Goal: Transaction & Acquisition: Book appointment/travel/reservation

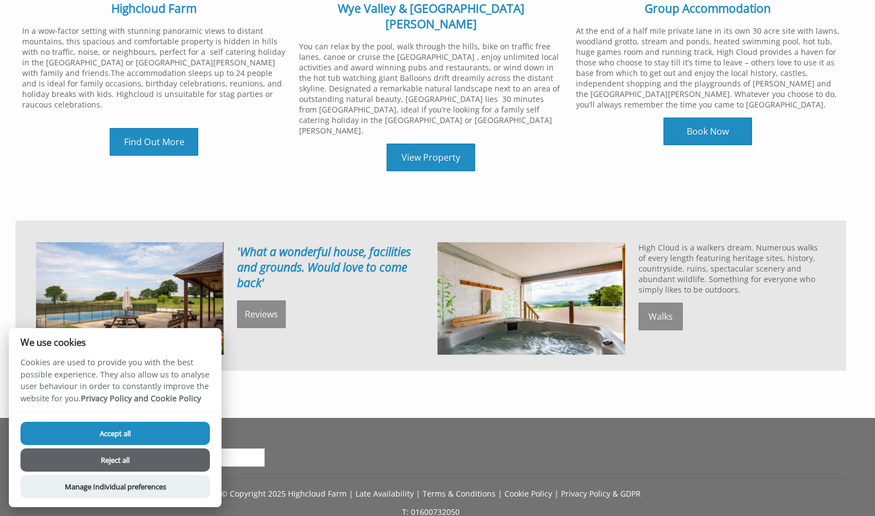
scroll to position [631, 0]
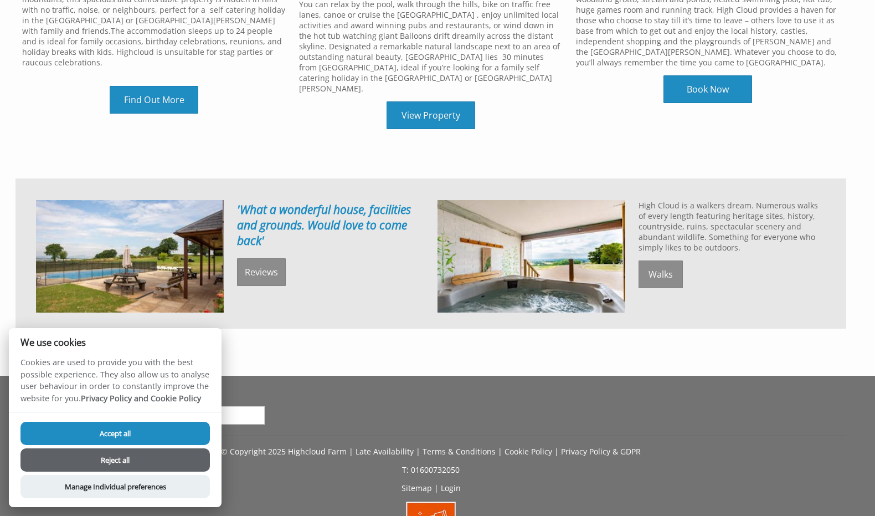
click at [138, 452] on button "Reject all" at bounding box center [114, 459] width 189 height 23
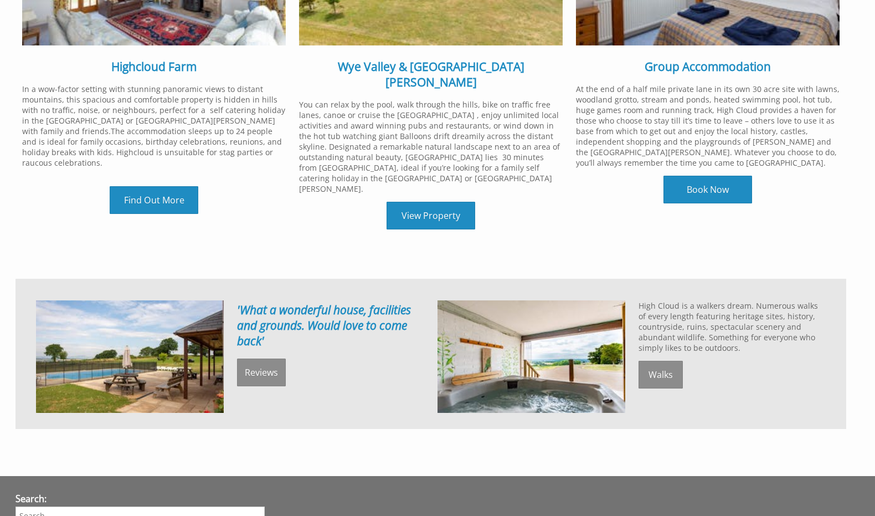
scroll to position [555, 0]
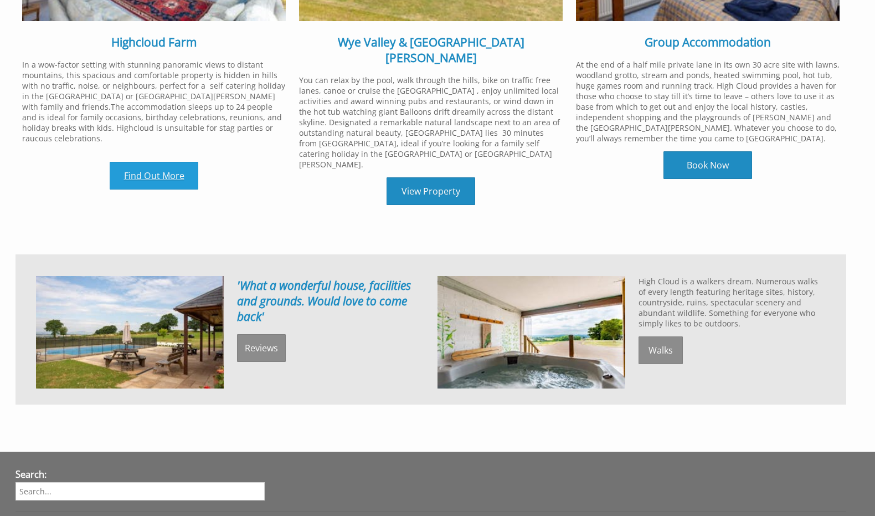
click at [178, 162] on link "Find Out More" at bounding box center [154, 176] width 89 height 28
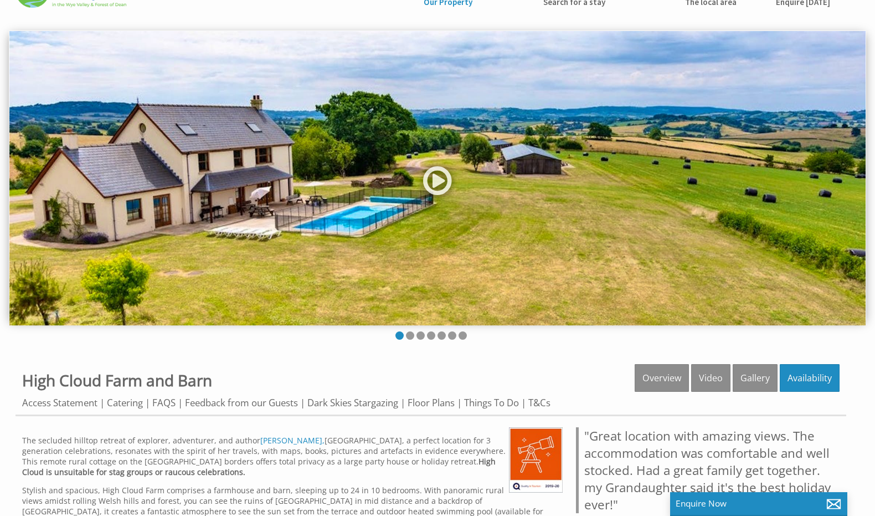
scroll to position [51, 0]
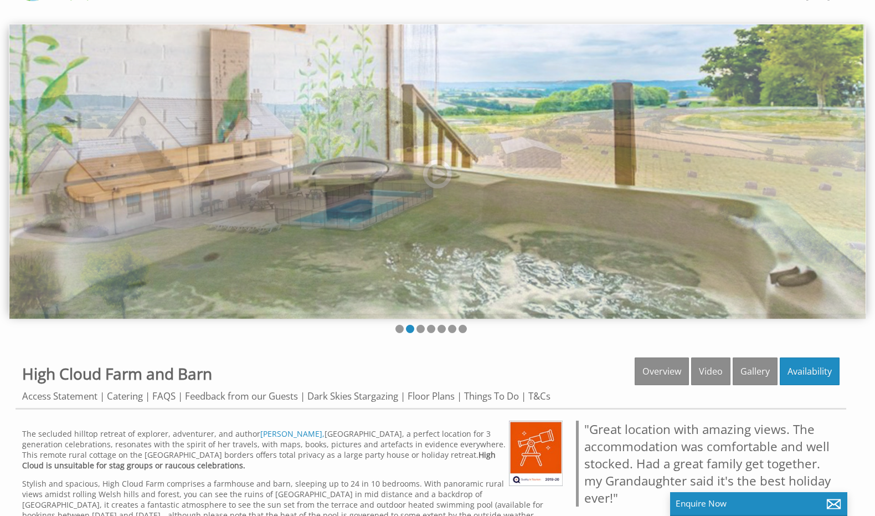
click at [434, 171] on img at bounding box center [437, 171] width 856 height 294
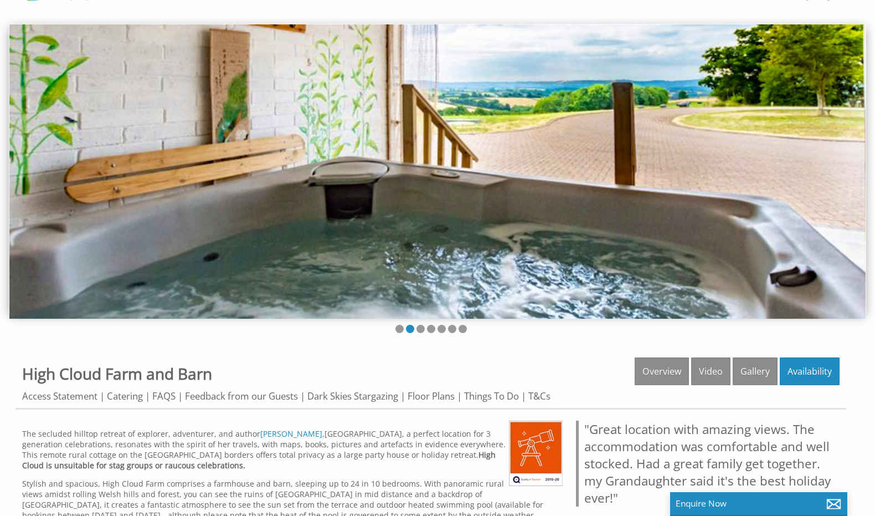
click at [424, 281] on img at bounding box center [437, 171] width 856 height 294
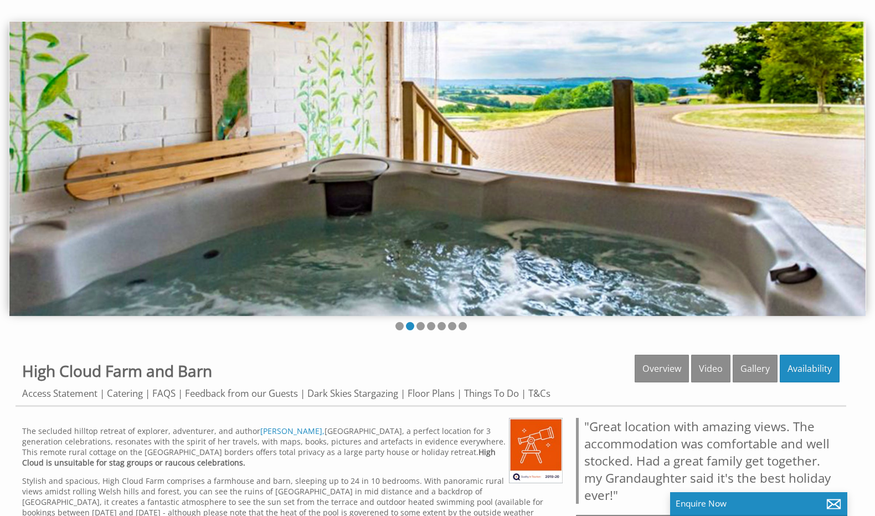
scroll to position [55, 0]
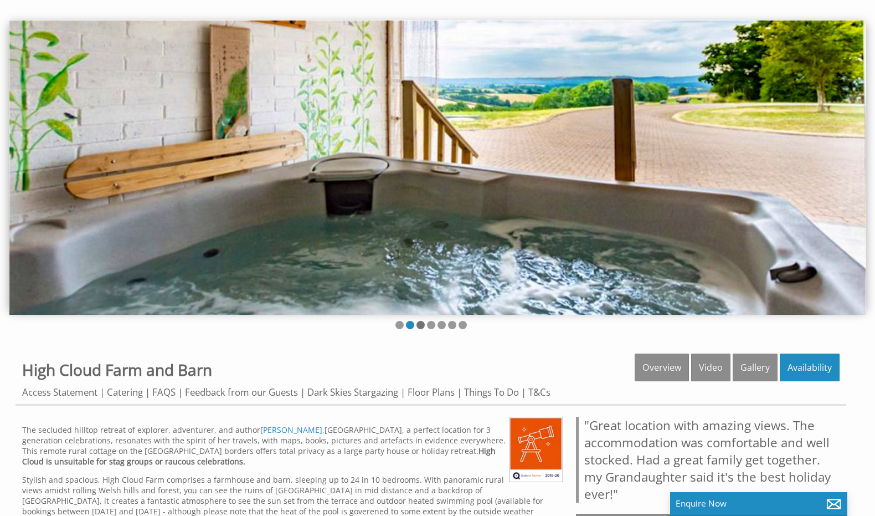
click at [419, 325] on li at bounding box center [421, 325] width 8 height 8
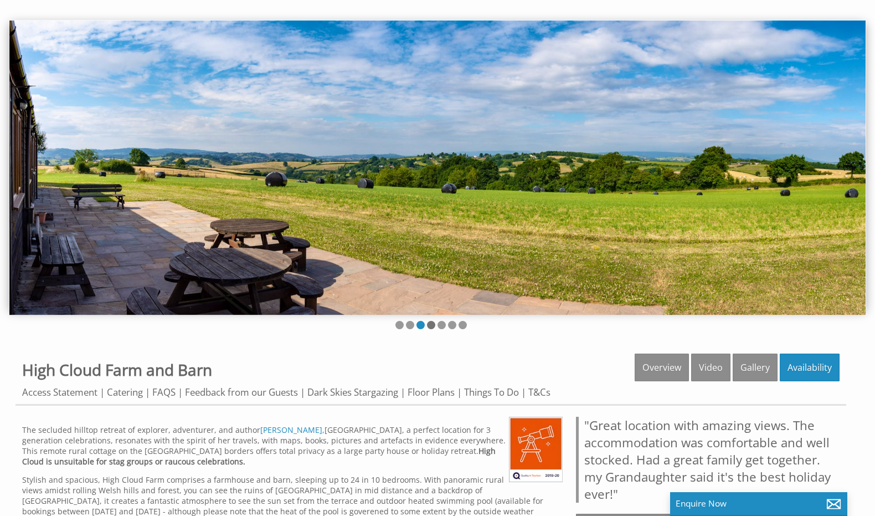
click at [431, 325] on li at bounding box center [431, 325] width 8 height 8
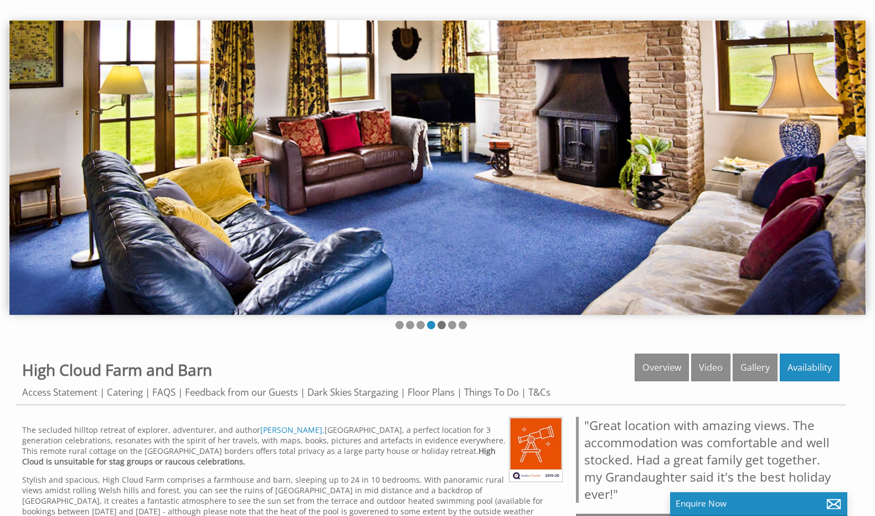
click at [444, 325] on li at bounding box center [442, 325] width 8 height 8
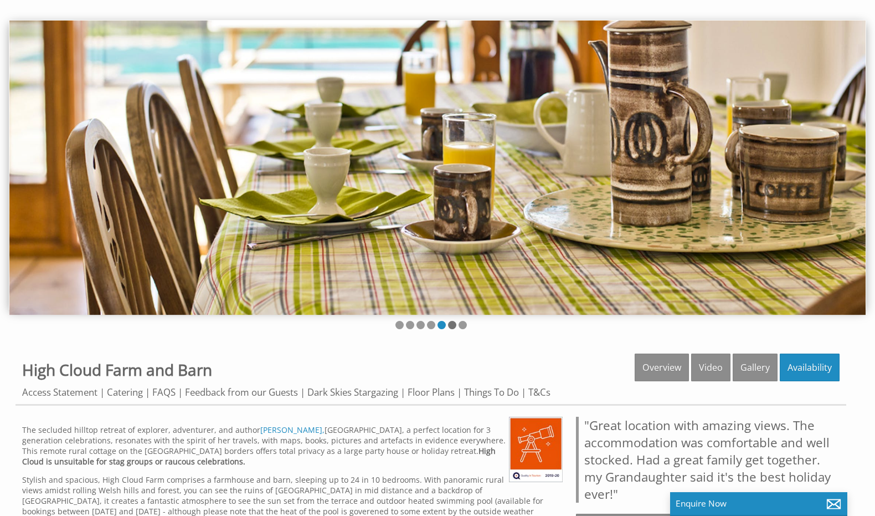
click at [450, 325] on li at bounding box center [452, 325] width 8 height 8
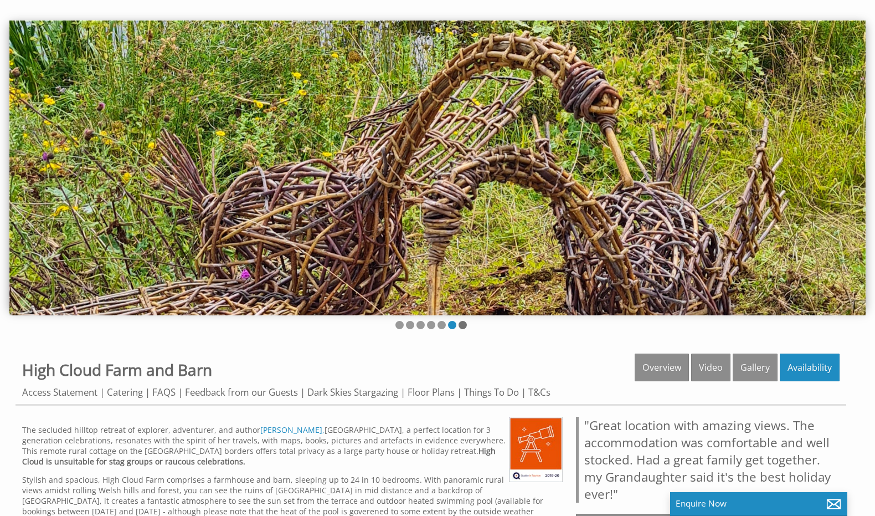
click at [463, 325] on li at bounding box center [463, 325] width 8 height 8
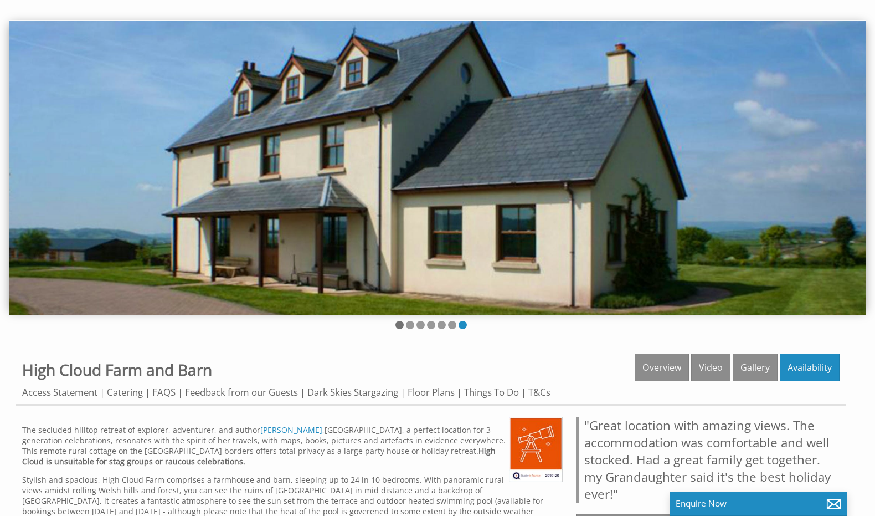
click at [401, 326] on li at bounding box center [400, 325] width 8 height 8
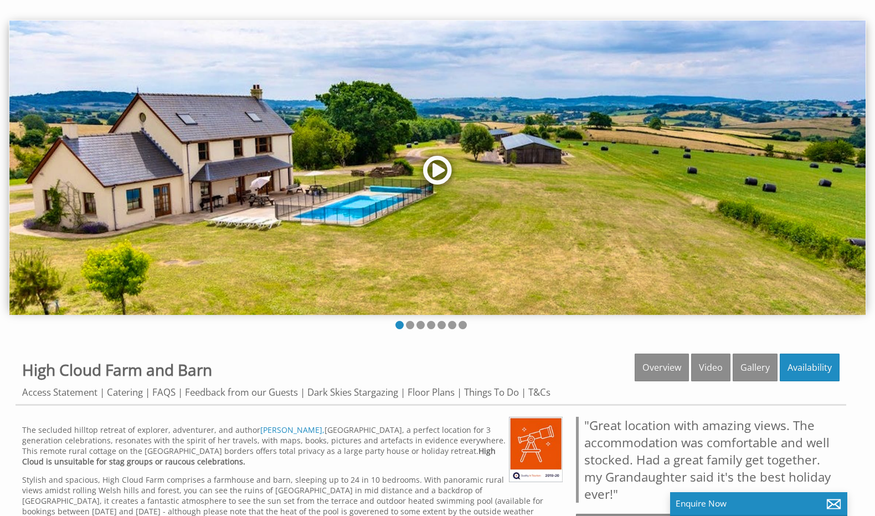
click at [428, 170] on link at bounding box center [437, 173] width 33 height 45
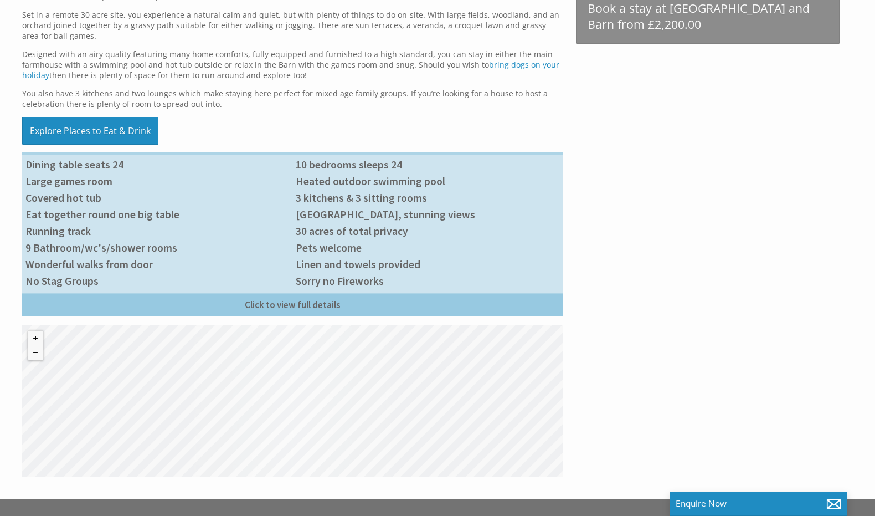
scroll to position [583, 0]
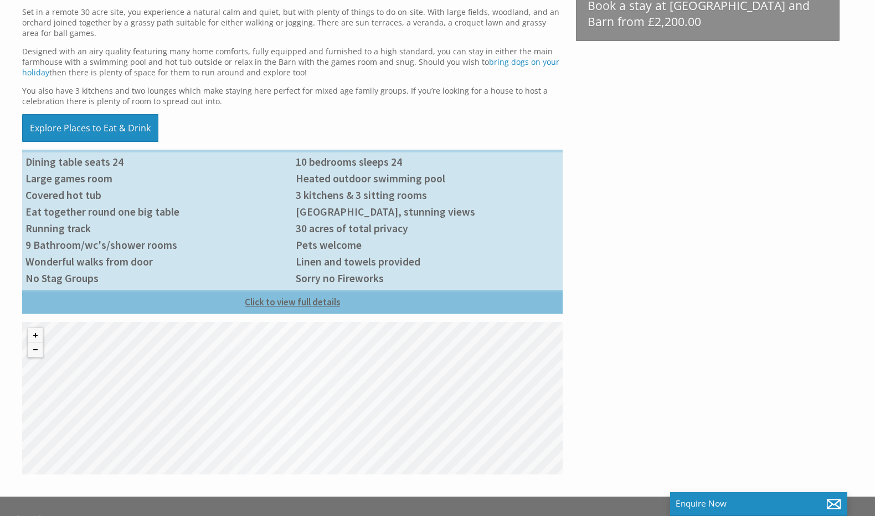
click at [263, 302] on link "Click to view full details" at bounding box center [292, 302] width 541 height 24
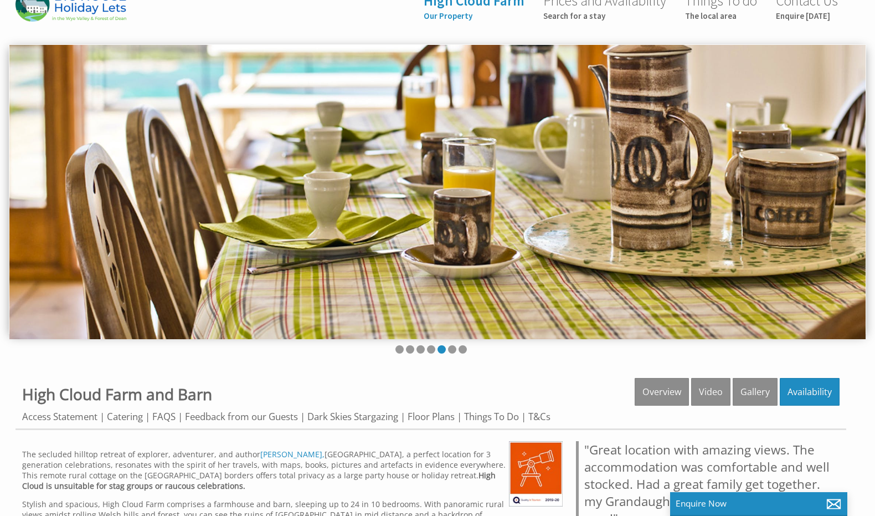
scroll to position [0, 0]
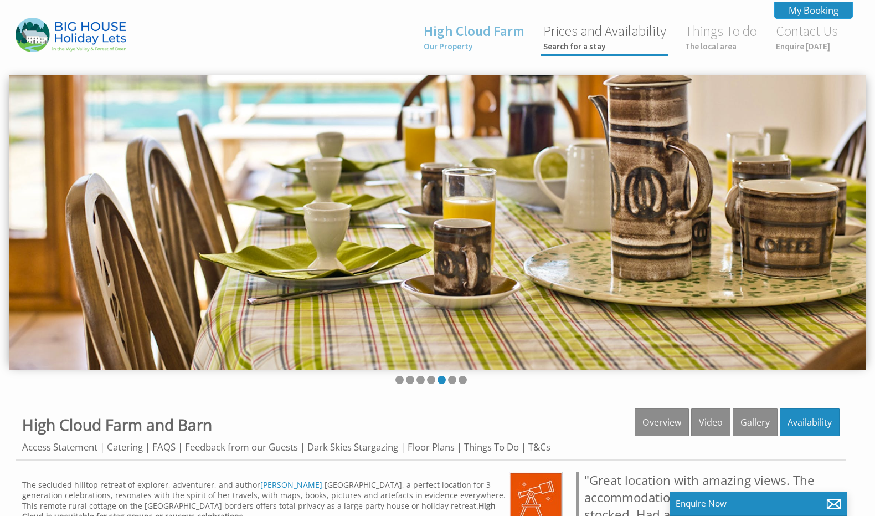
click at [584, 29] on link "Prices and Availability Search for a stay" at bounding box center [604, 36] width 123 height 29
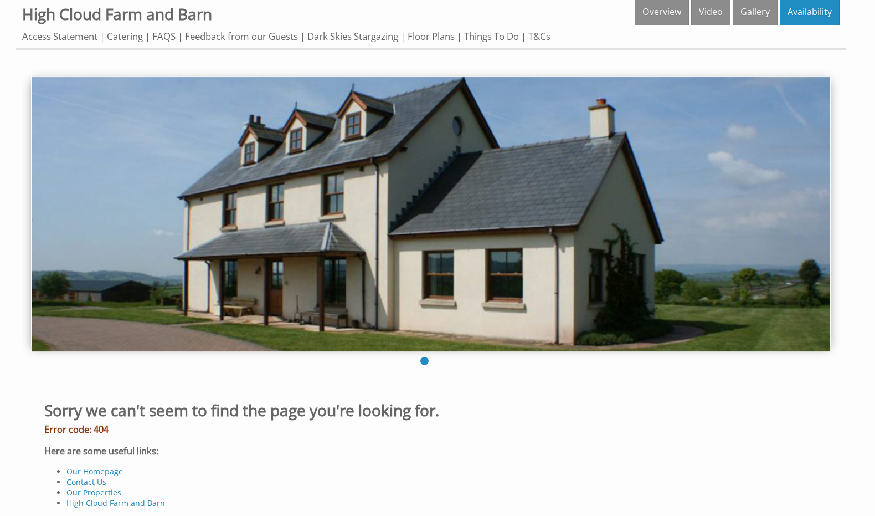
scroll to position [258, 0]
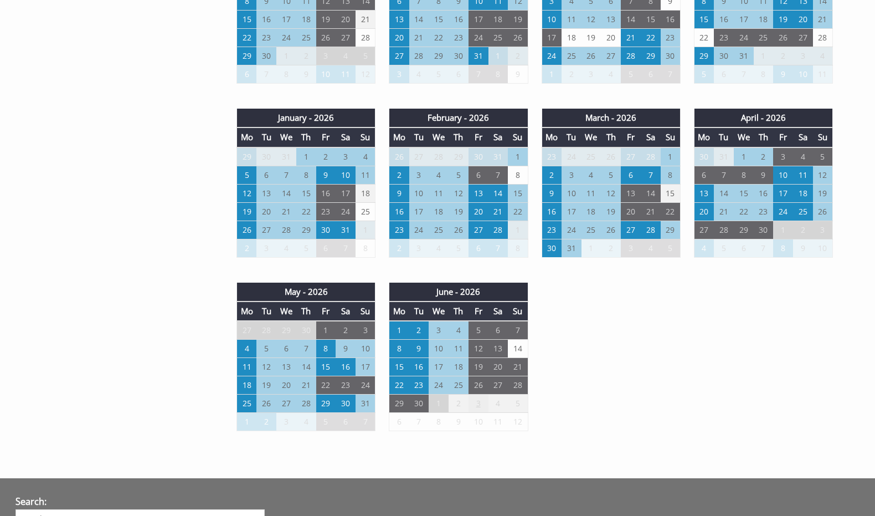
scroll to position [896, 0]
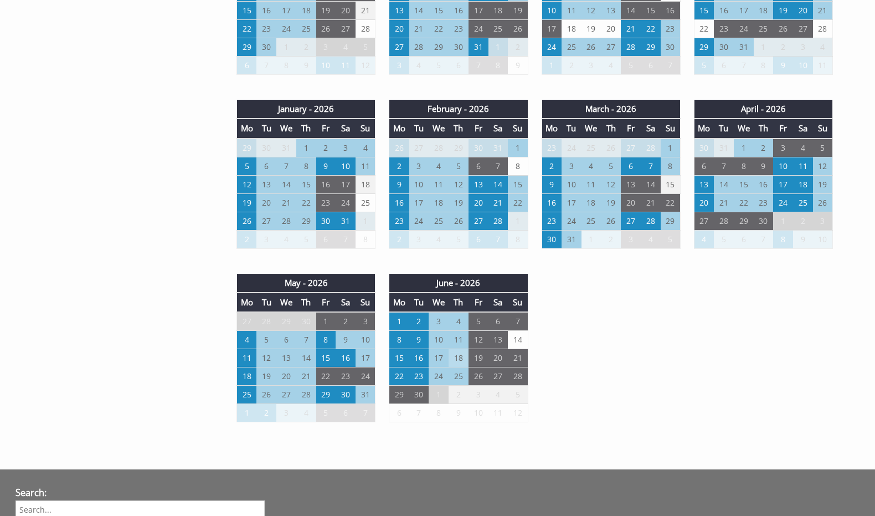
click at [462, 358] on td "18" at bounding box center [459, 358] width 20 height 18
click at [486, 361] on td "19" at bounding box center [479, 358] width 20 height 18
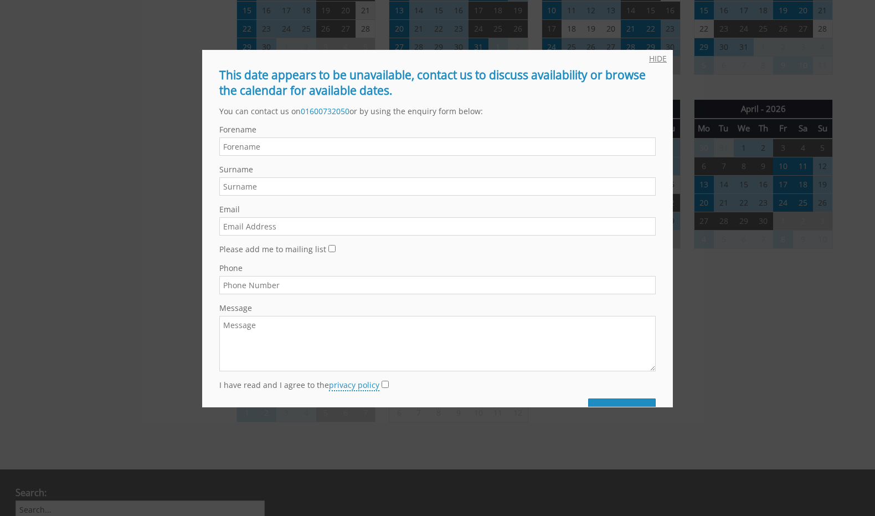
click at [659, 63] on link "HIDE" at bounding box center [658, 58] width 18 height 11
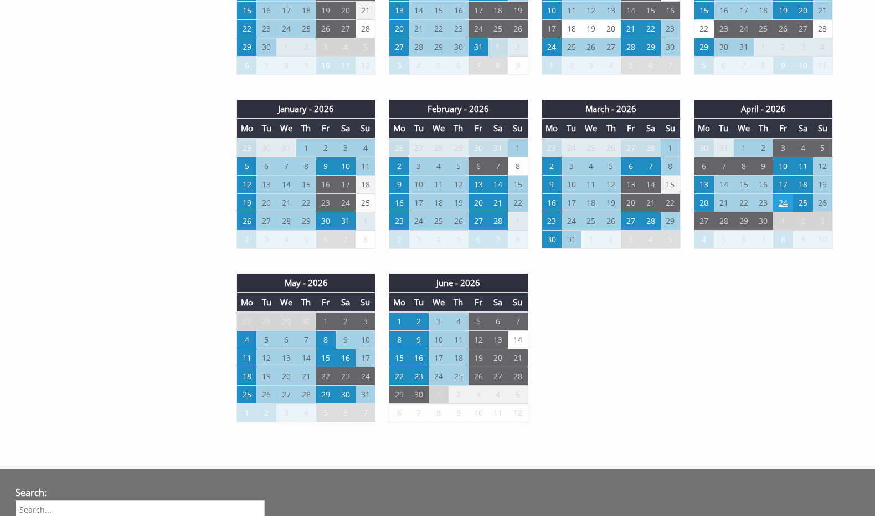
click at [782, 202] on td "24" at bounding box center [783, 202] width 20 height 18
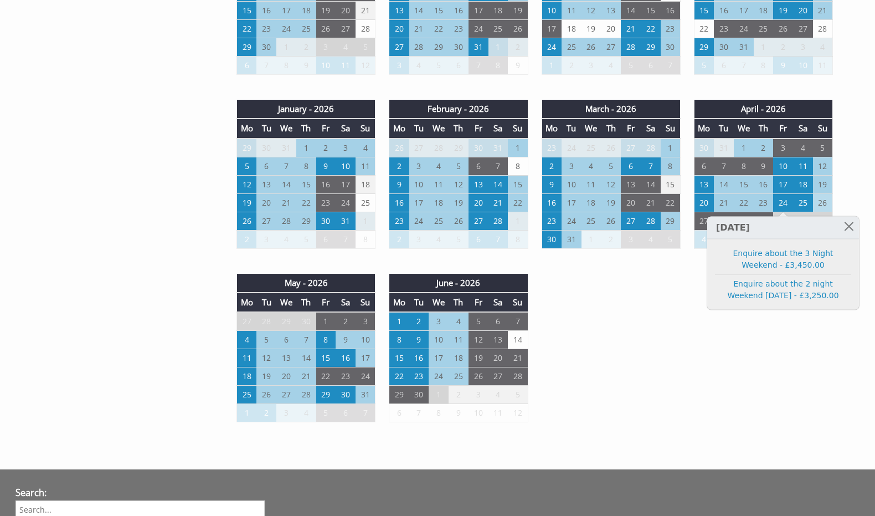
click at [823, 201] on td "26" at bounding box center [823, 202] width 20 height 18
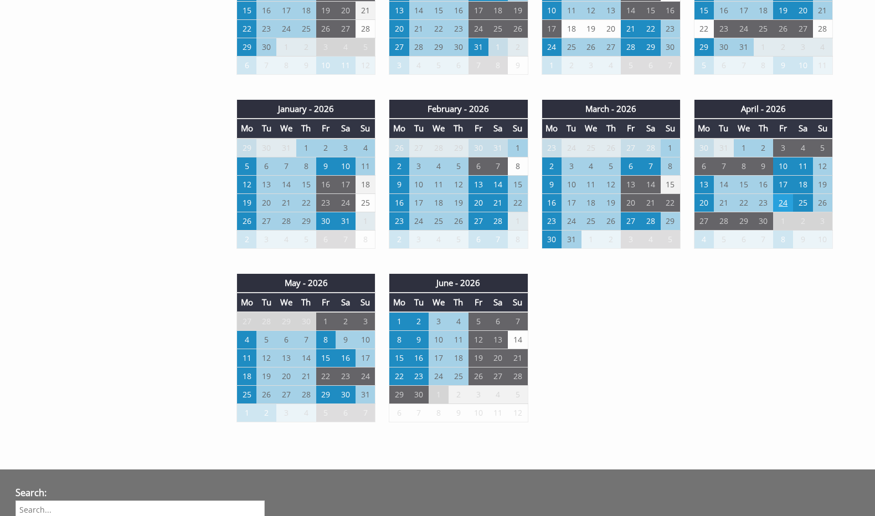
click at [776, 206] on td "24" at bounding box center [783, 202] width 20 height 18
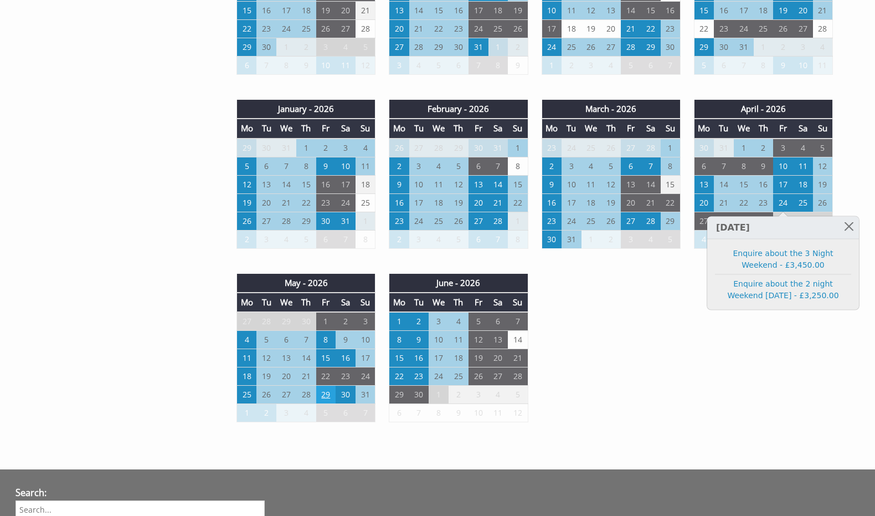
click at [324, 394] on td "29" at bounding box center [326, 395] width 20 height 18
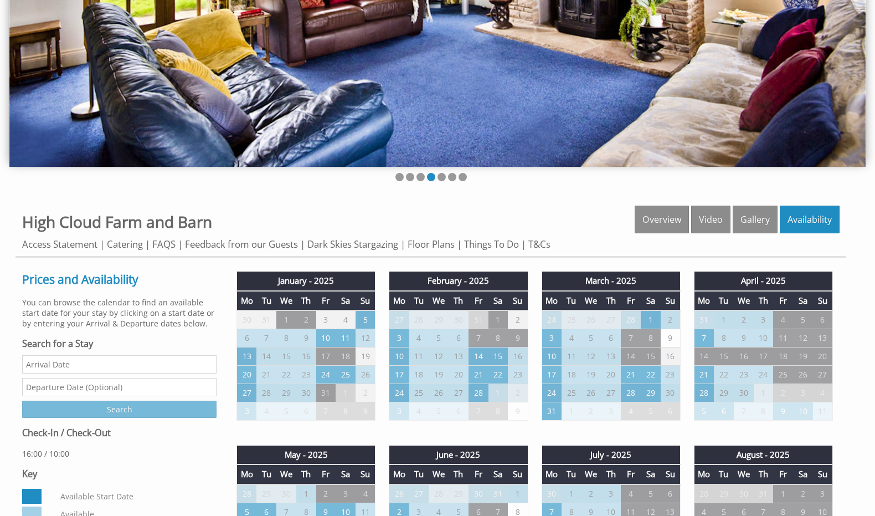
scroll to position [200, 0]
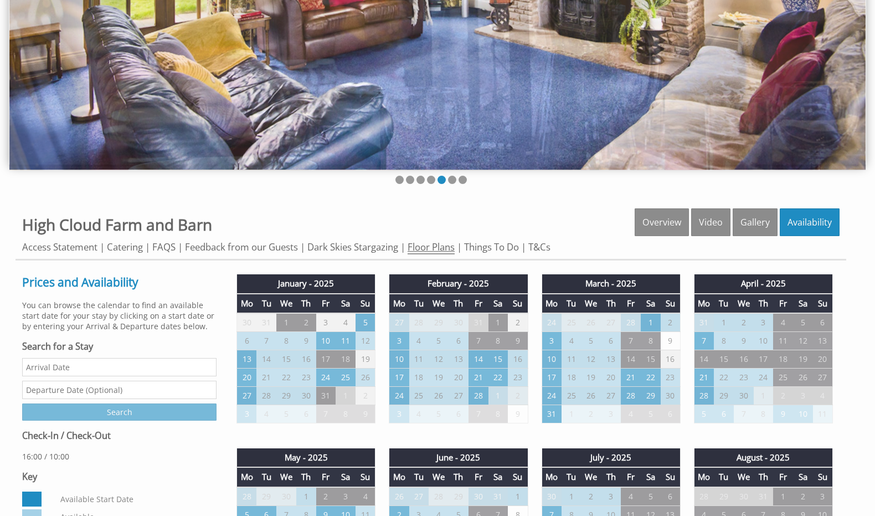
click at [415, 245] on link "Floor Plans" at bounding box center [431, 247] width 47 height 14
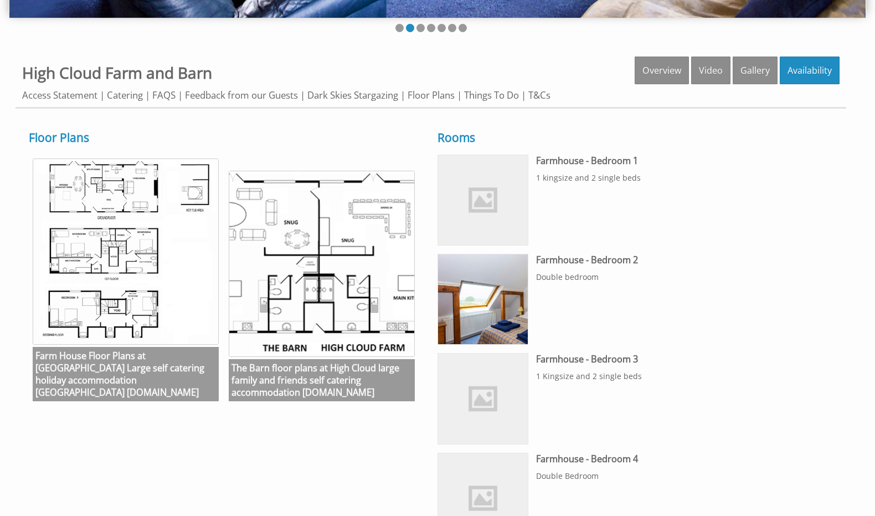
scroll to position [363, 0]
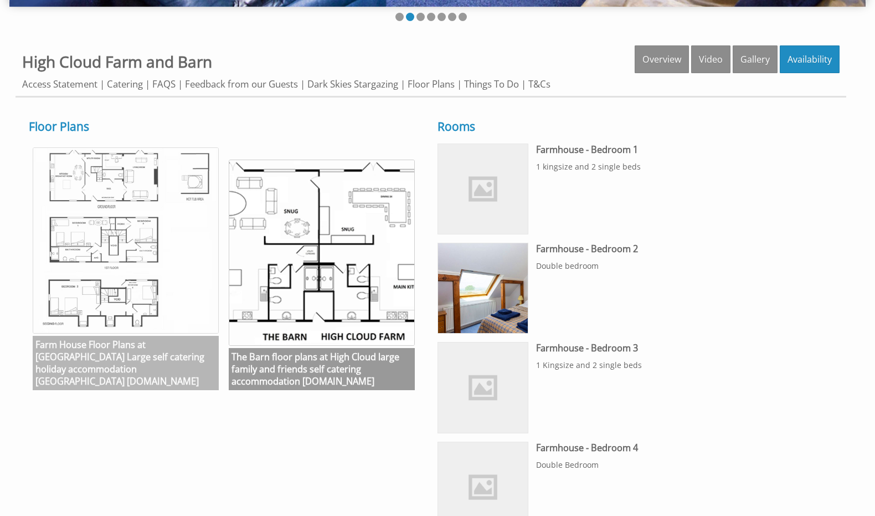
click at [136, 230] on img at bounding box center [126, 240] width 186 height 186
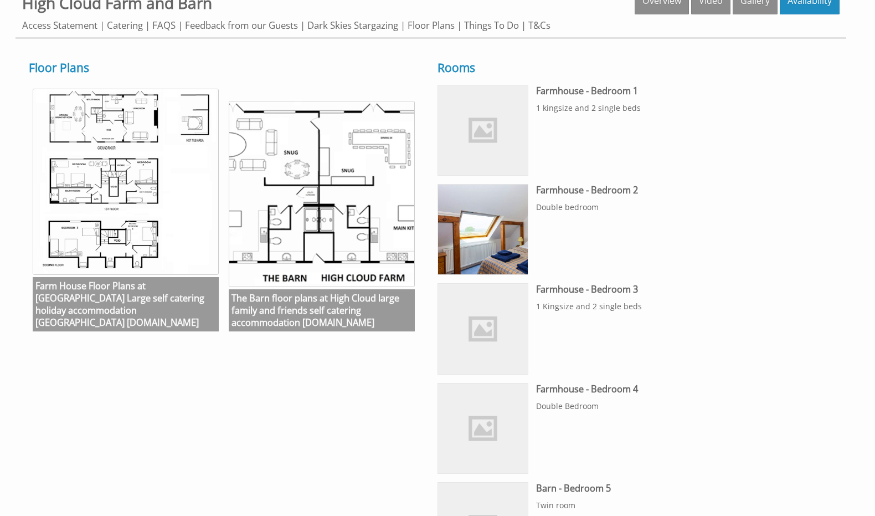
scroll to position [418, 0]
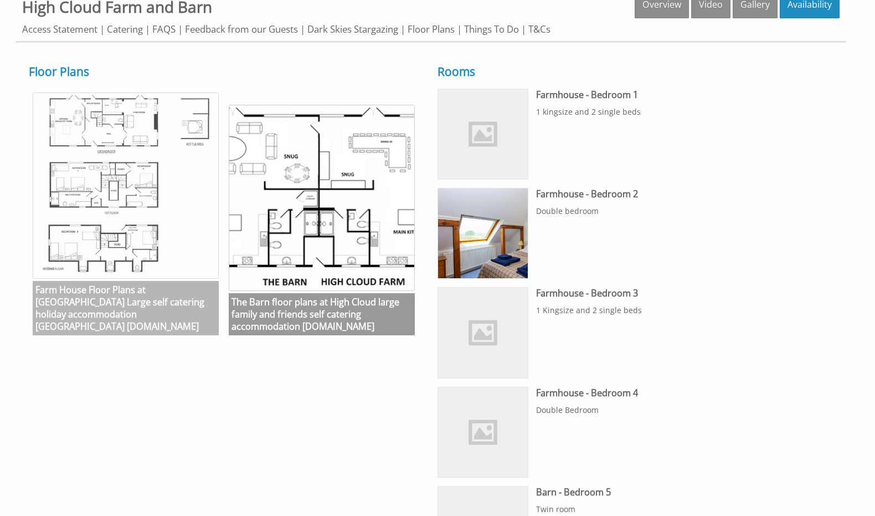
click at [155, 230] on img at bounding box center [126, 186] width 186 height 186
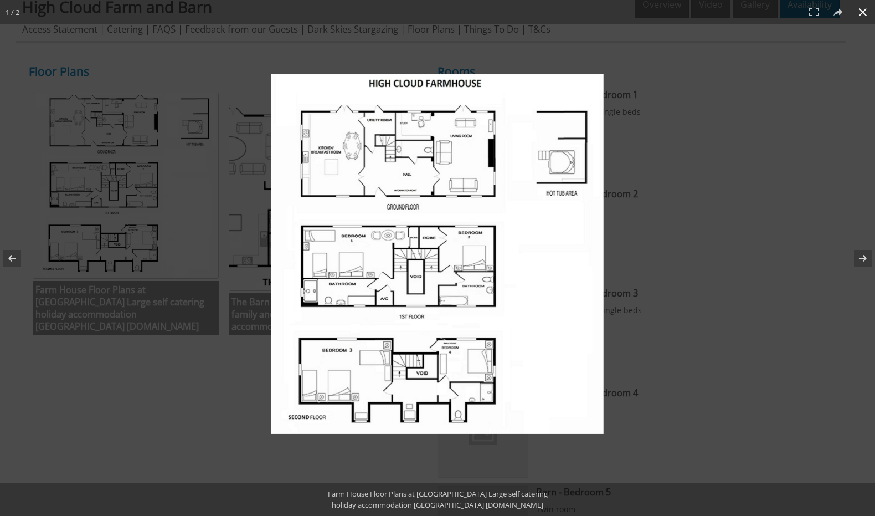
click at [707, 205] on div at bounding box center [615, 276] width 688 height 405
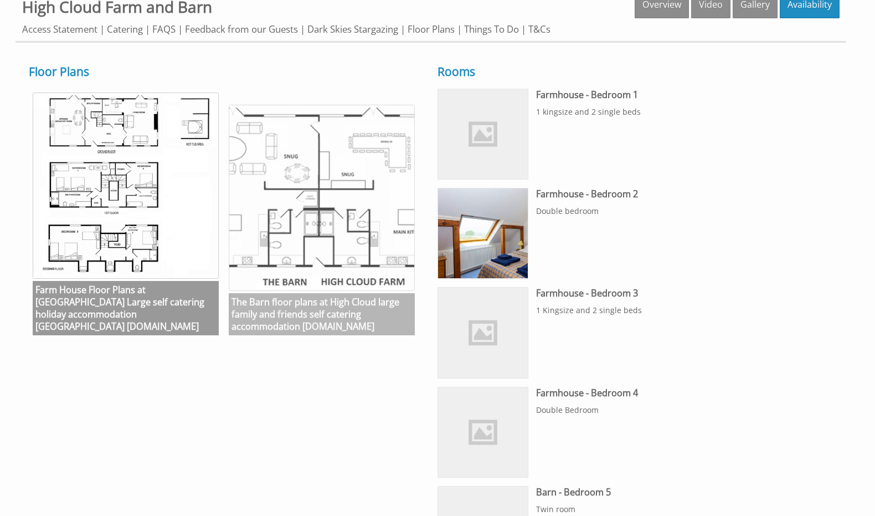
click at [337, 208] on img at bounding box center [322, 198] width 186 height 186
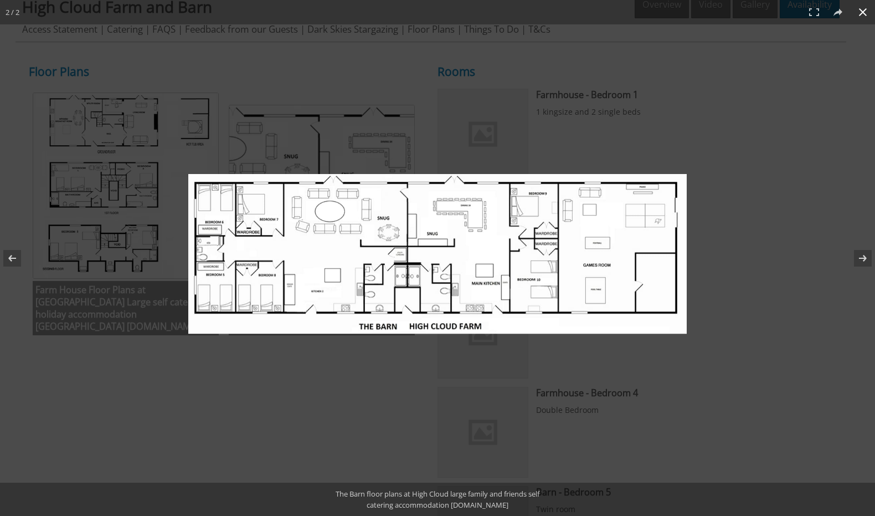
click at [278, 401] on div at bounding box center [437, 321] width 499 height 294
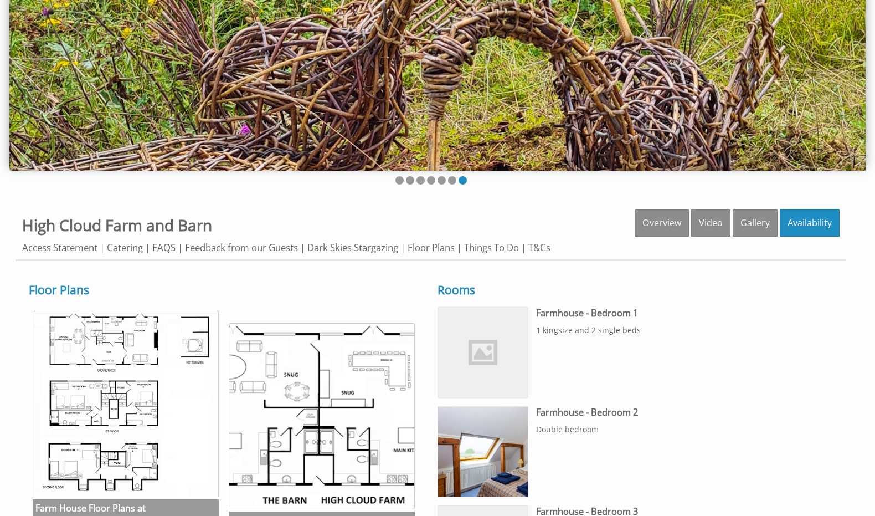
scroll to position [0, 0]
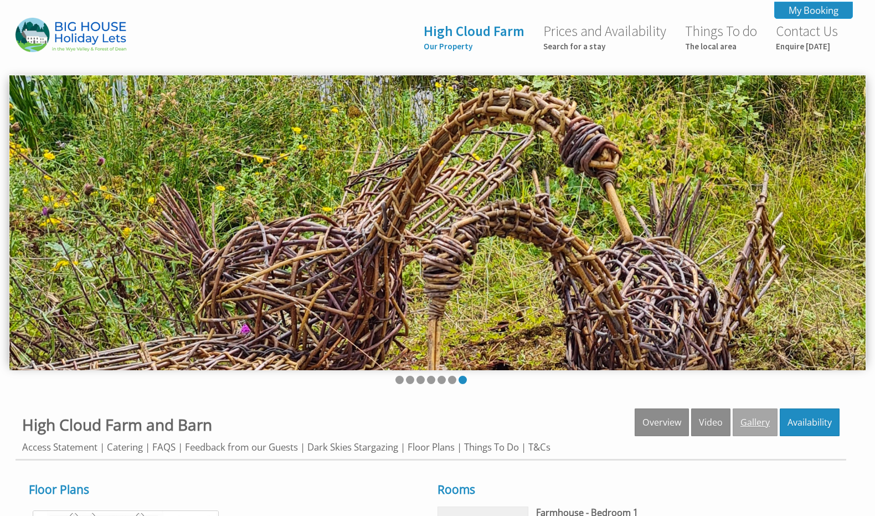
click at [749, 421] on link "Gallery" at bounding box center [755, 422] width 45 height 28
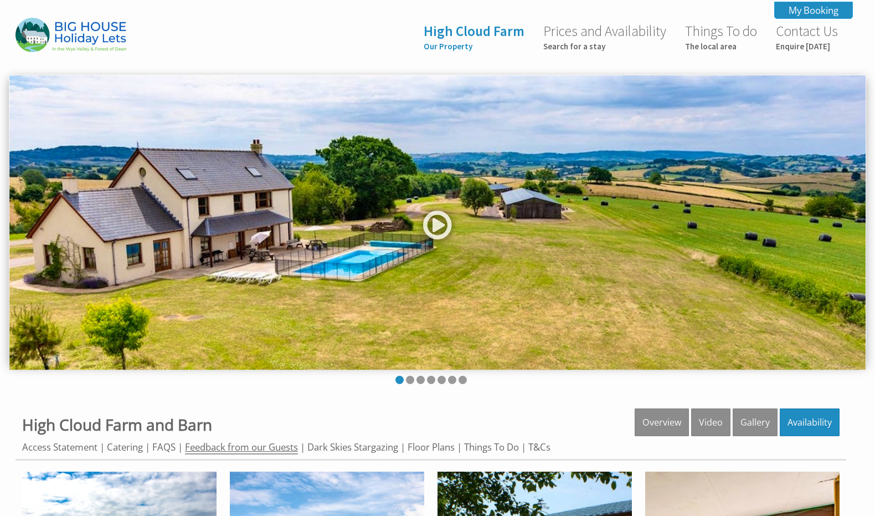
click at [276, 446] on link "Feedback from our Guests" at bounding box center [241, 447] width 113 height 14
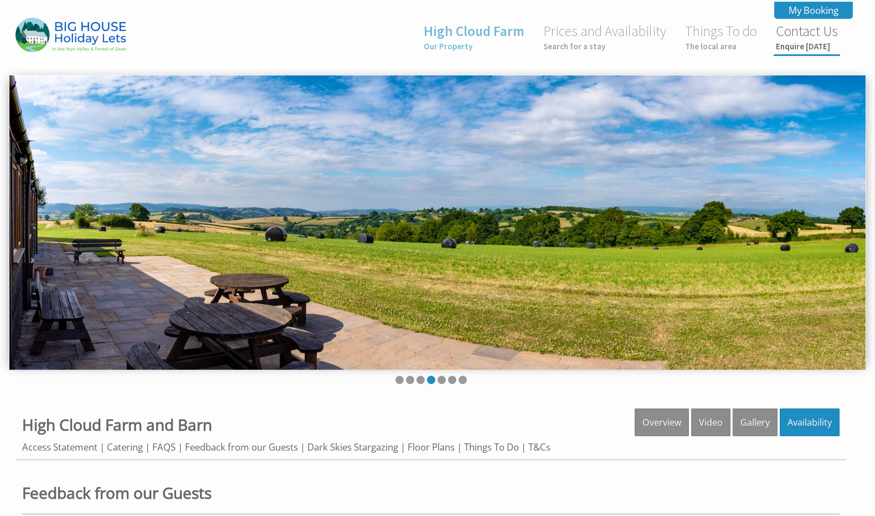
click at [796, 37] on link "Contact Us Enquire [DATE]" at bounding box center [807, 36] width 62 height 29
